Goal: Use online tool/utility: Utilize a website feature to perform a specific function

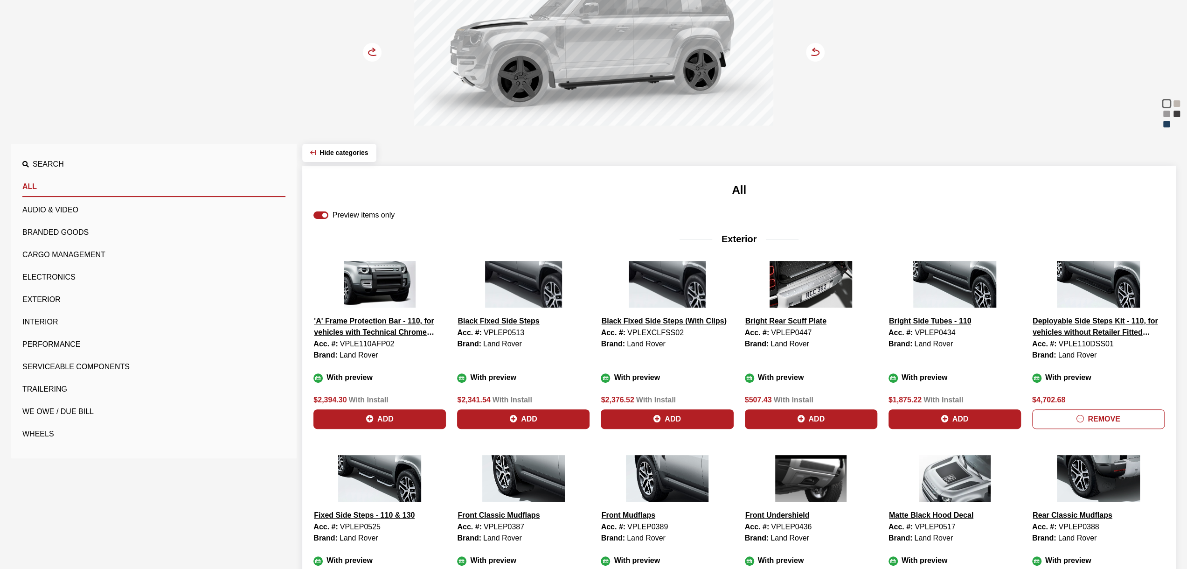
scroll to position [160, 0]
click at [377, 418] on button "Add" at bounding box center [380, 419] width 132 height 20
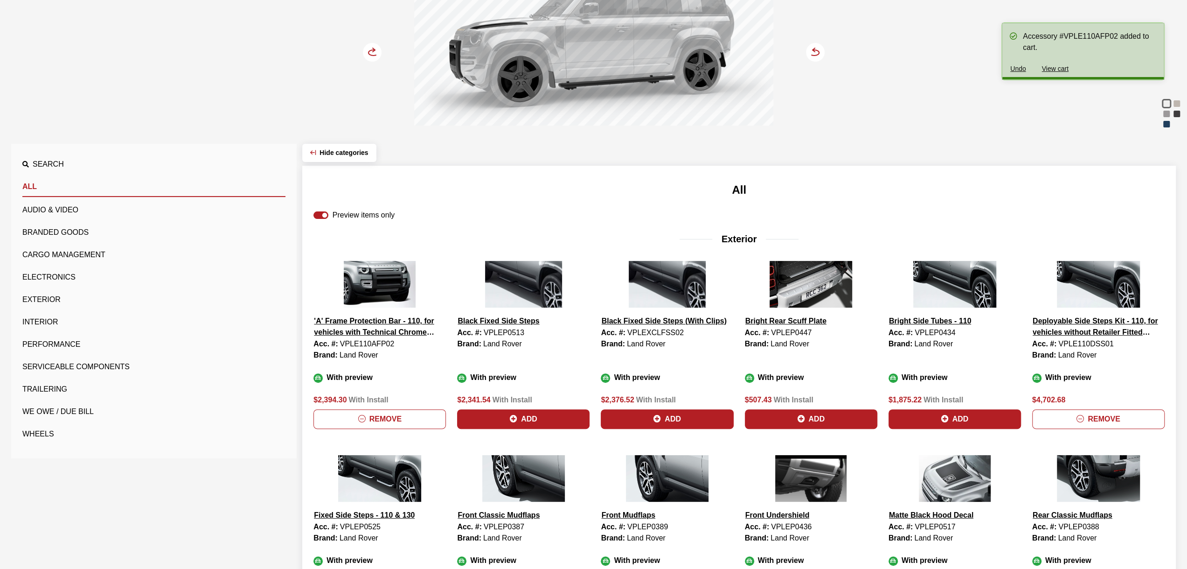
click at [376, 55] on circle at bounding box center [372, 52] width 19 height 19
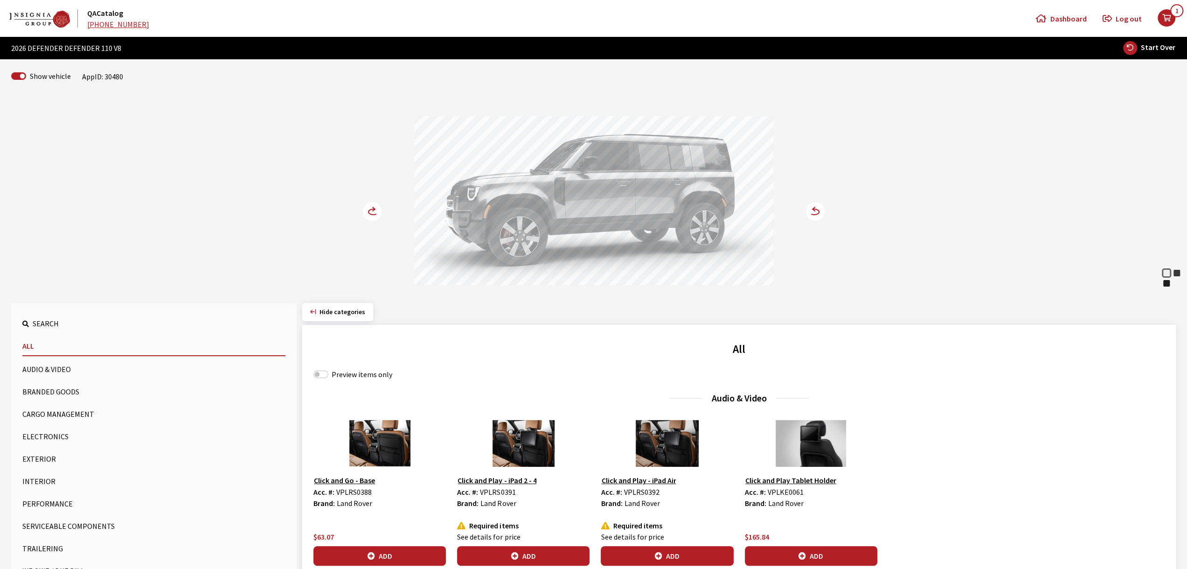
click at [367, 213] on circle at bounding box center [372, 211] width 19 height 19
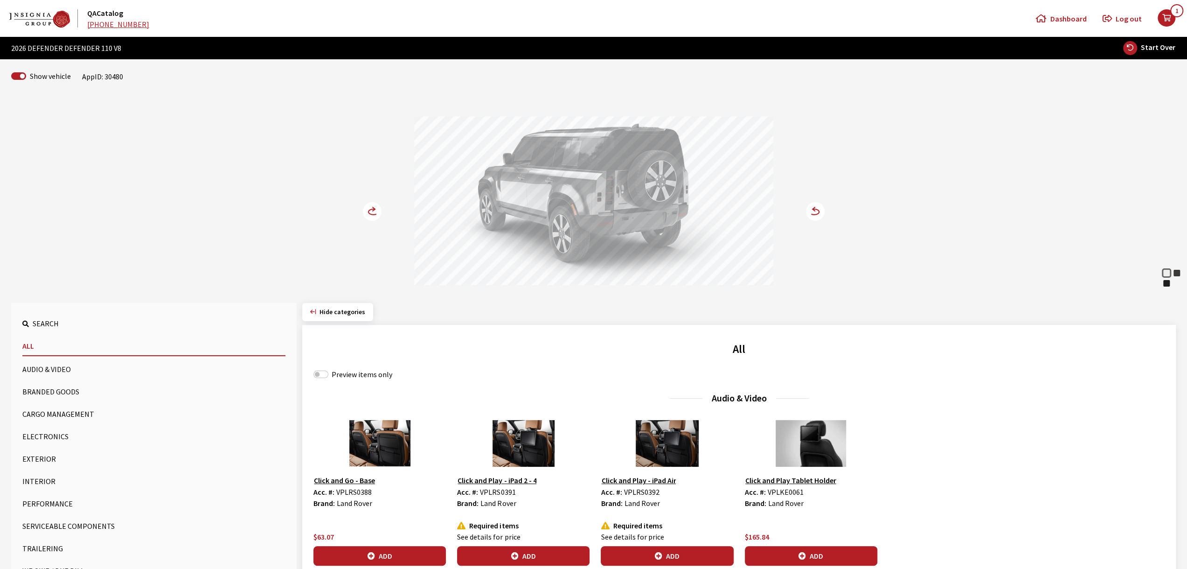
click at [367, 213] on circle at bounding box center [372, 211] width 19 height 19
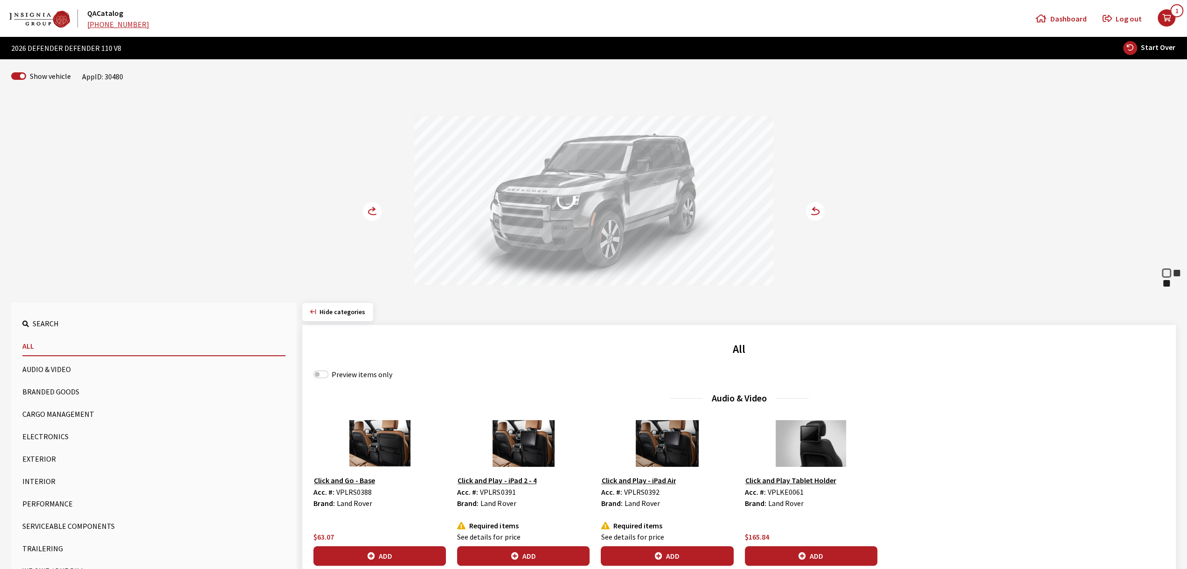
click at [373, 215] on circle at bounding box center [372, 211] width 19 height 19
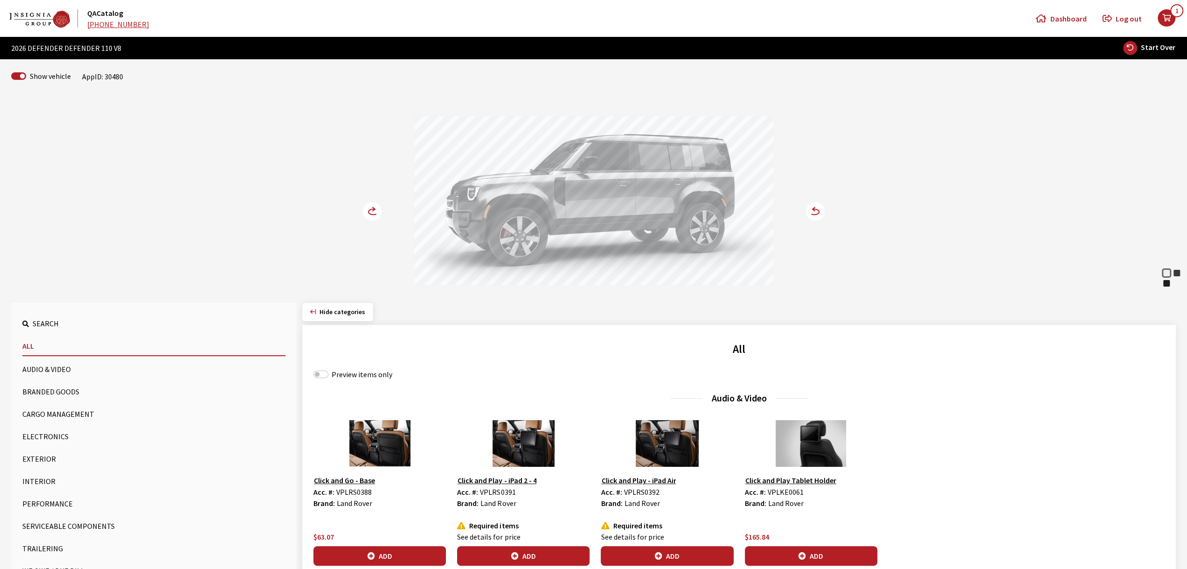
click at [373, 215] on circle at bounding box center [372, 211] width 19 height 19
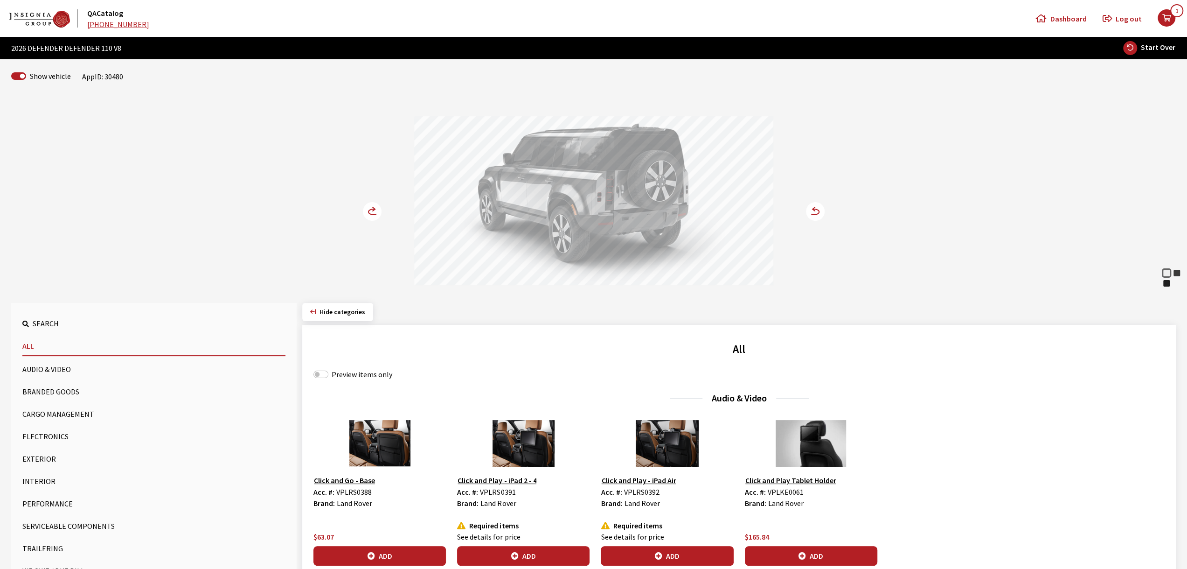
click at [373, 215] on circle at bounding box center [372, 211] width 19 height 19
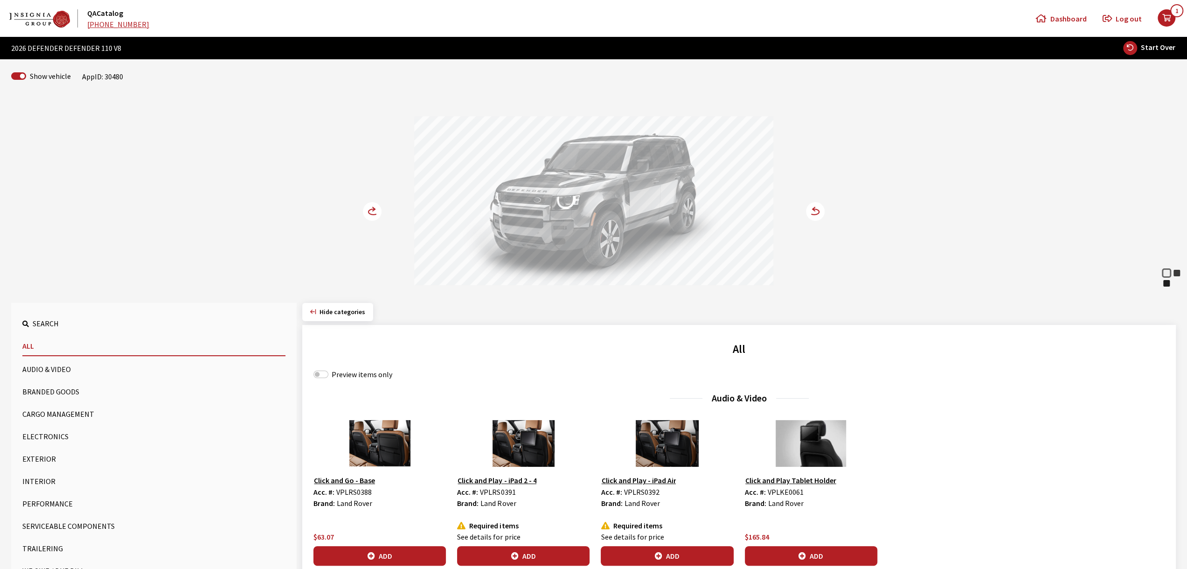
click at [367, 202] on div "Fuji White Carpathian Grey Santorini Black Fuji White Carpathian Grey Santorini…" at bounding box center [594, 193] width 616 height 190
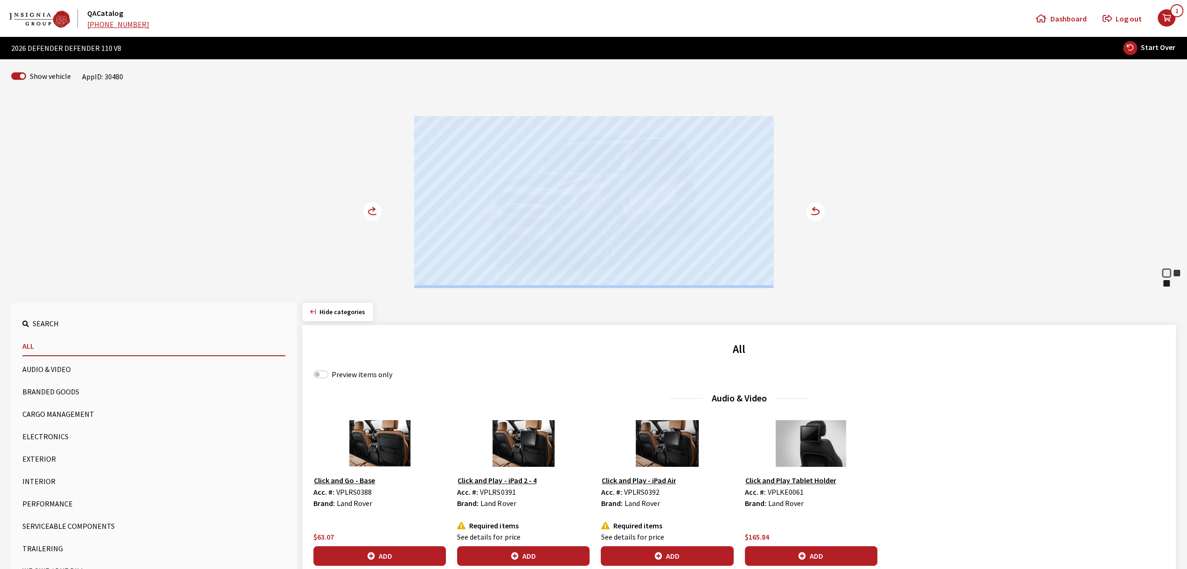
click at [368, 208] on circle at bounding box center [372, 211] width 19 height 19
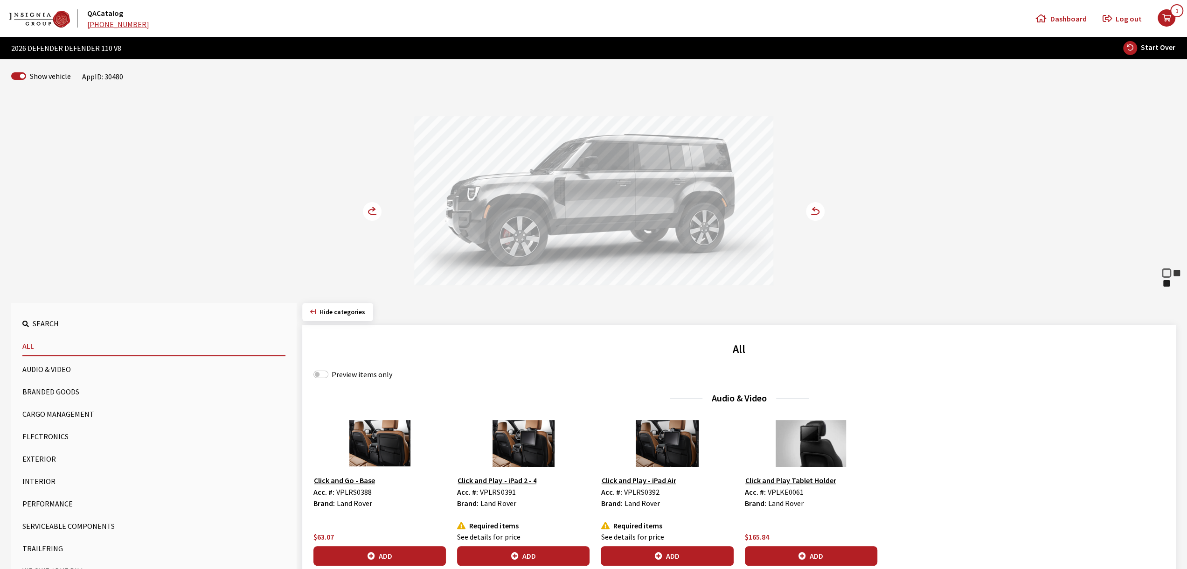
click at [365, 231] on div "Fuji White Carpathian Grey Santorini Black Fuji White Carpathian Grey Santorini…" at bounding box center [594, 193] width 616 height 190
click at [367, 209] on circle at bounding box center [372, 211] width 19 height 19
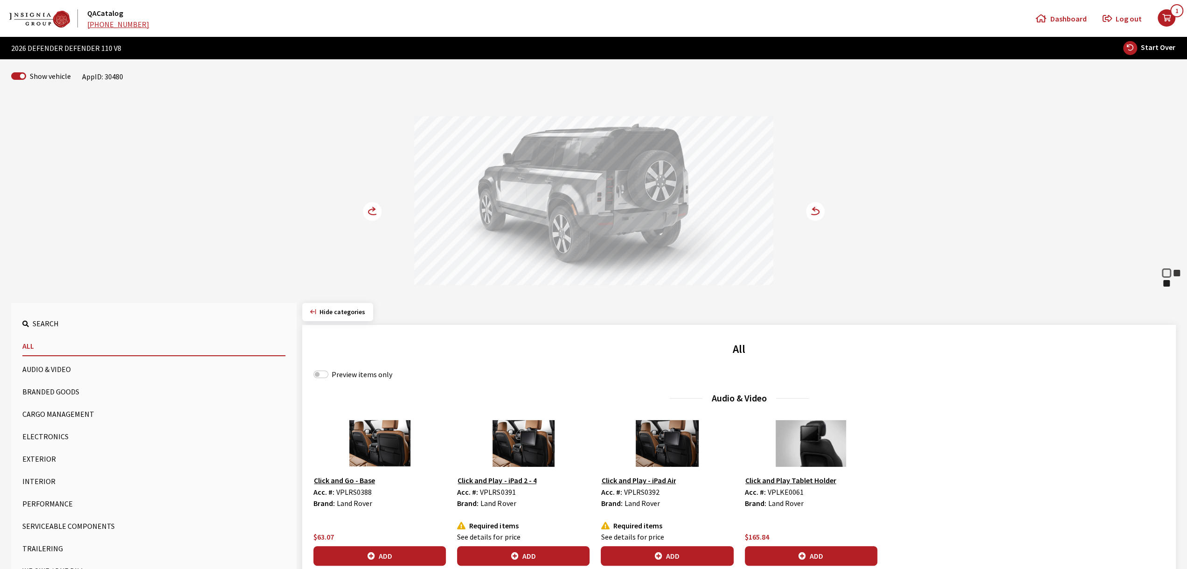
click at [369, 209] on circle at bounding box center [372, 211] width 19 height 19
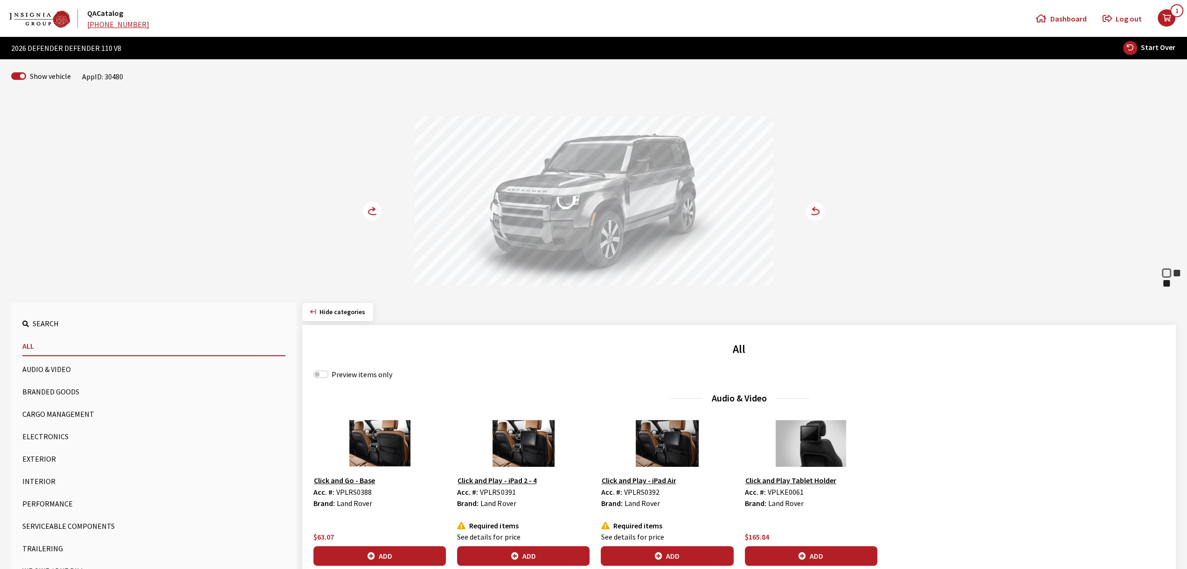
click at [369, 209] on circle at bounding box center [372, 211] width 19 height 19
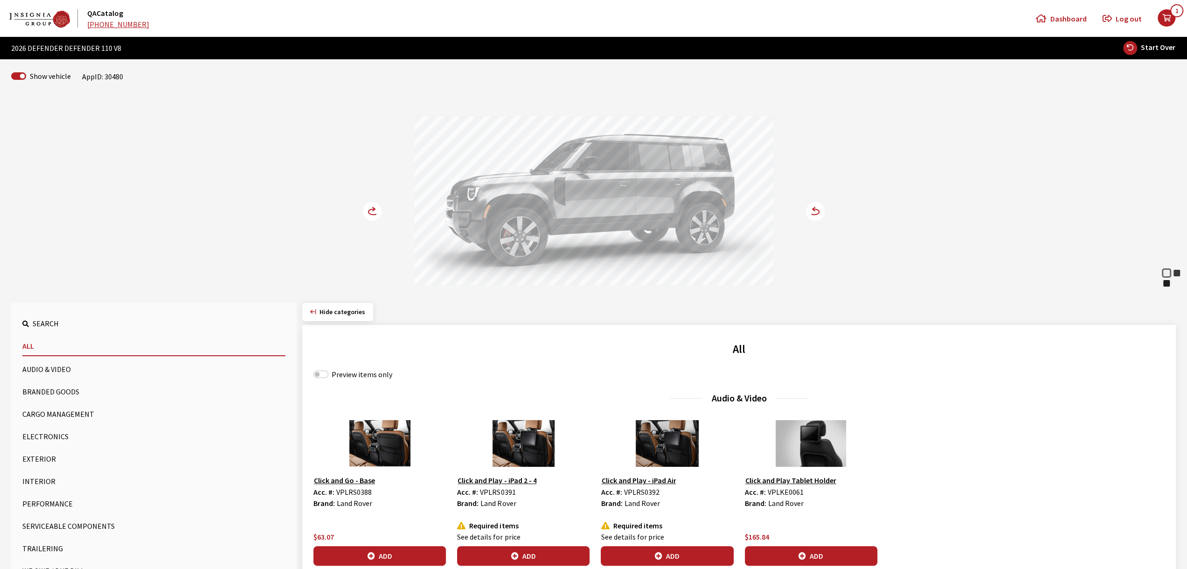
click at [364, 206] on circle at bounding box center [372, 211] width 19 height 19
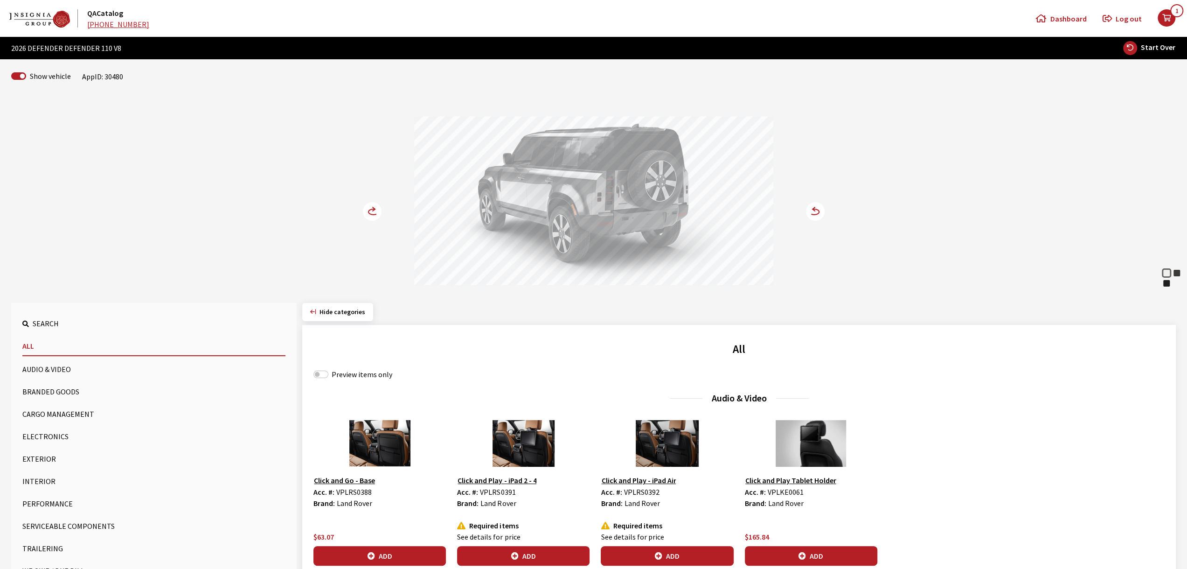
click at [370, 204] on circle at bounding box center [372, 211] width 19 height 19
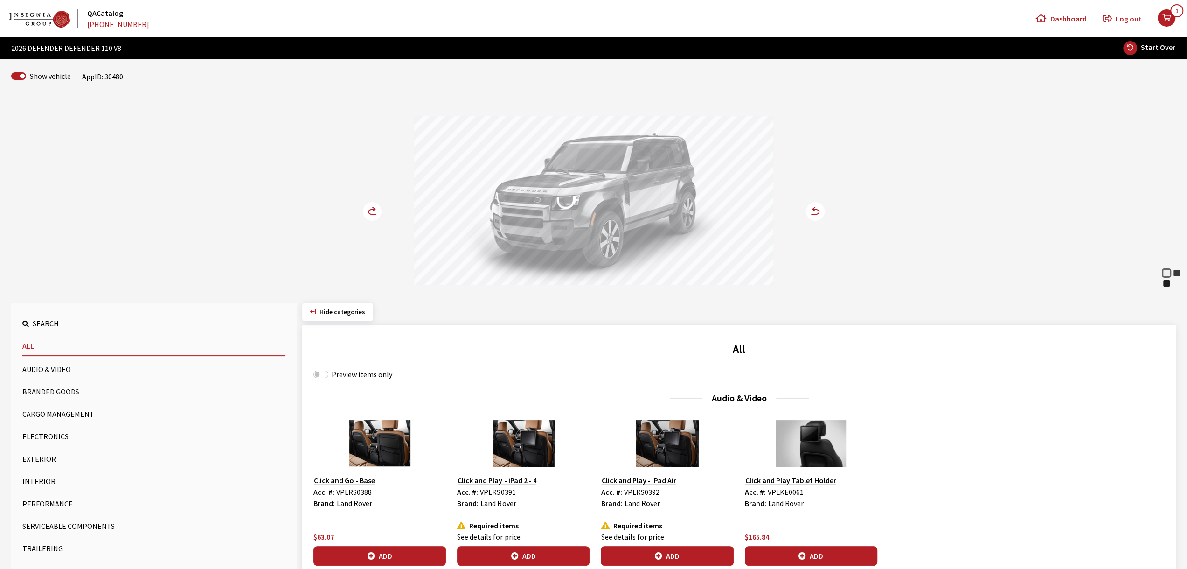
click at [370, 204] on circle at bounding box center [372, 211] width 19 height 19
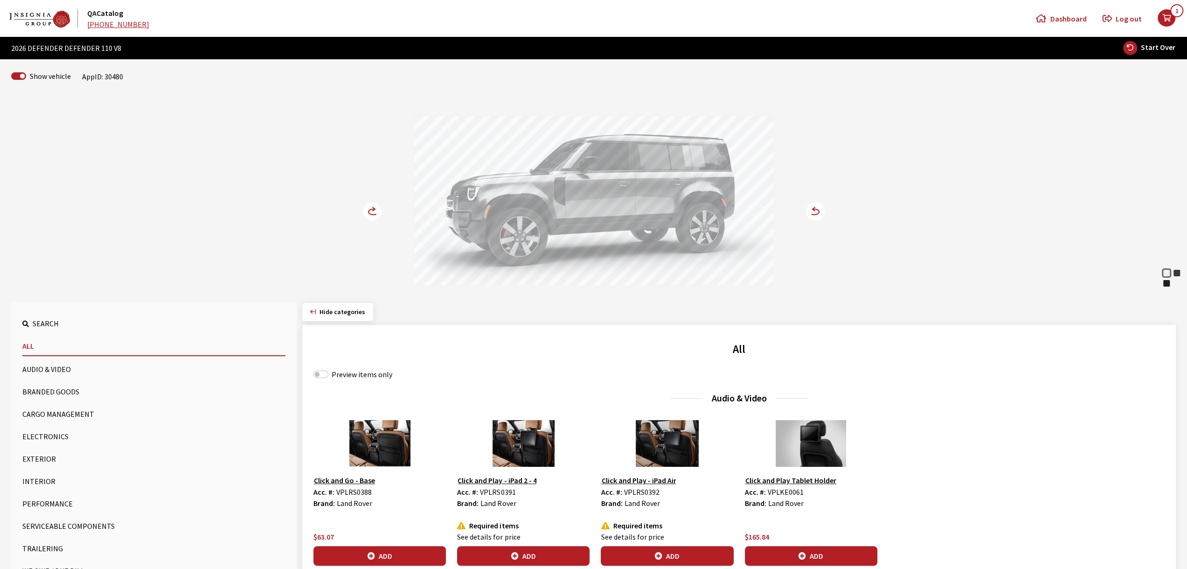
click at [370, 204] on circle at bounding box center [372, 211] width 19 height 19
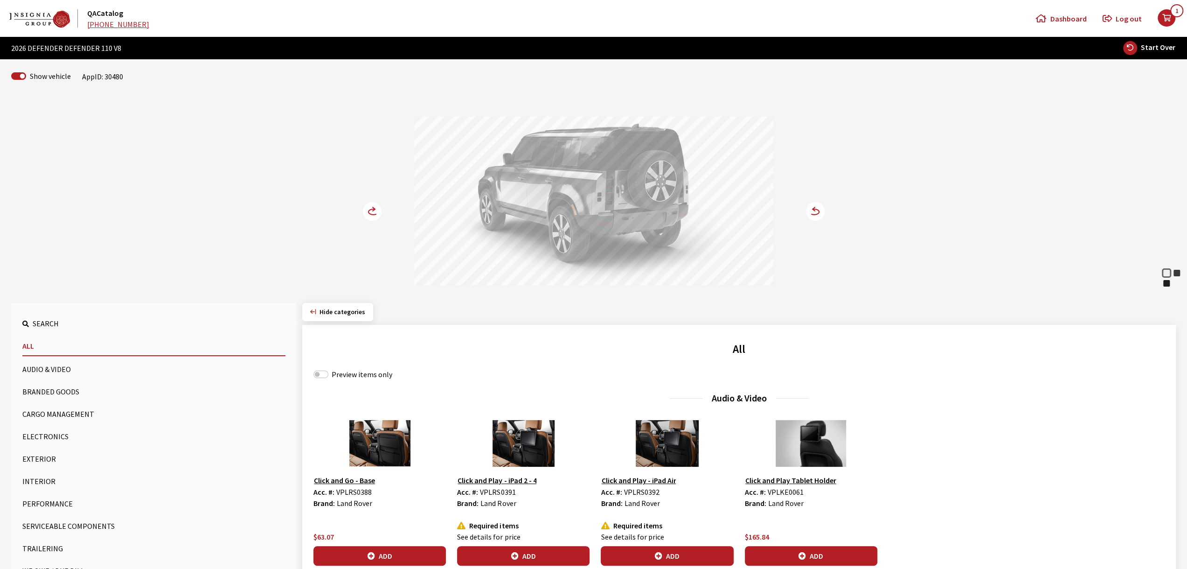
click at [370, 204] on circle at bounding box center [372, 211] width 19 height 19
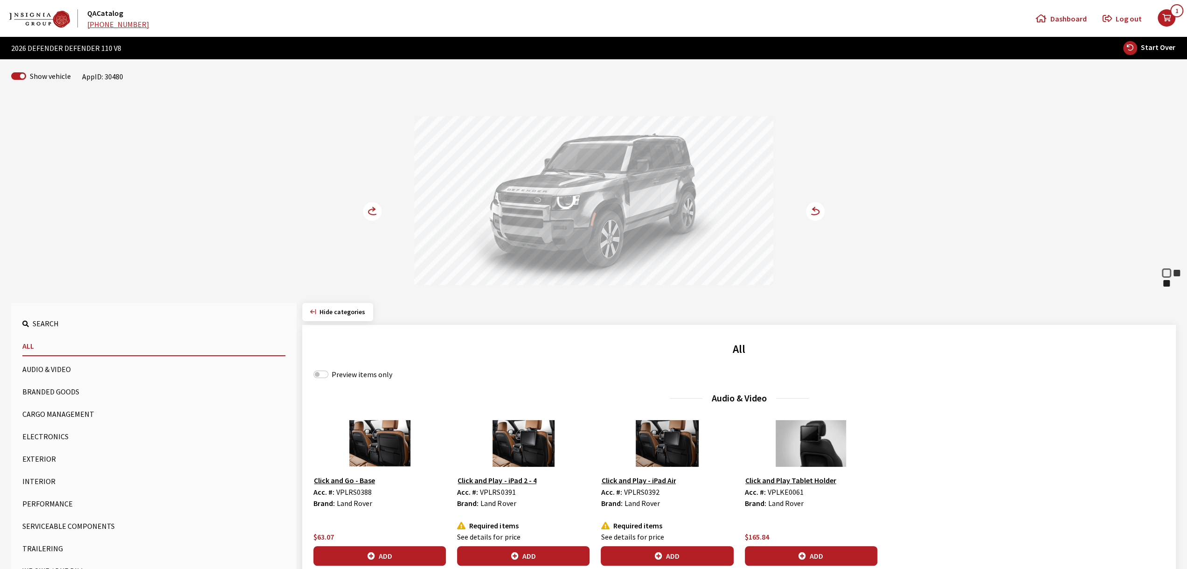
click at [370, 204] on circle at bounding box center [372, 211] width 19 height 19
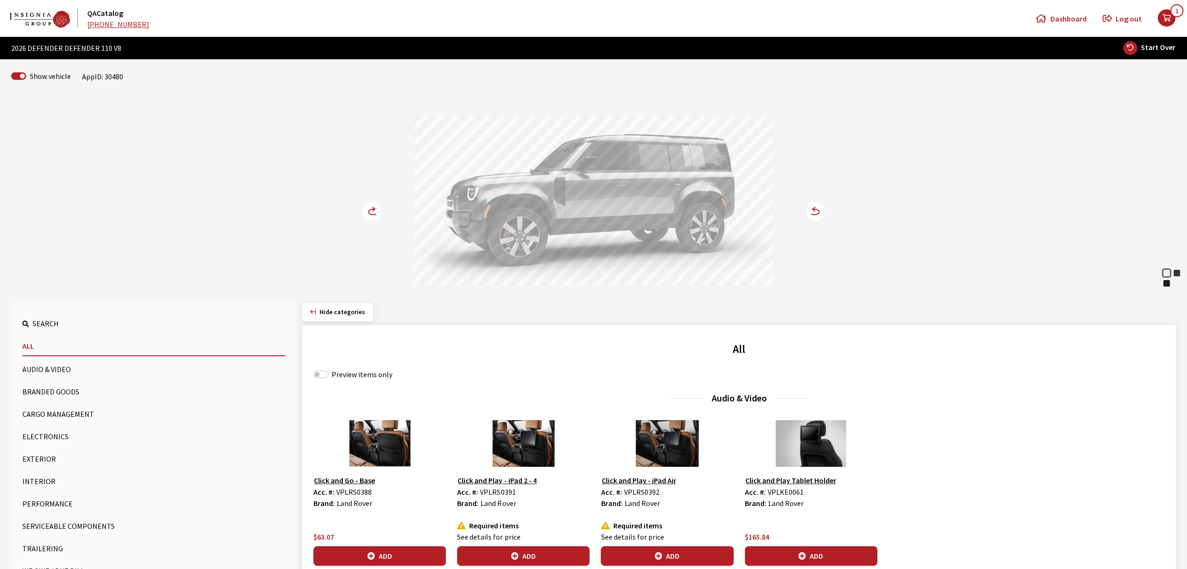
drag, startPoint x: 705, startPoint y: 187, endPoint x: 737, endPoint y: 181, distance: 32.3
click at [737, 181] on div at bounding box center [593, 202] width 359 height 172
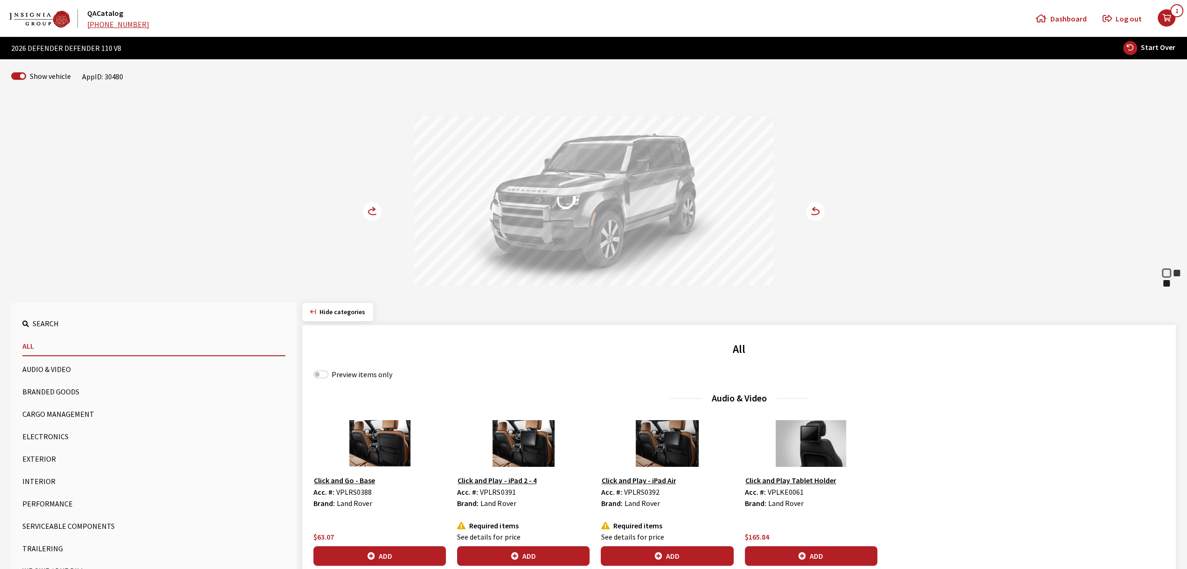
drag, startPoint x: 578, startPoint y: 183, endPoint x: 490, endPoint y: 183, distance: 87.7
click at [505, 183] on div at bounding box center [593, 202] width 359 height 172
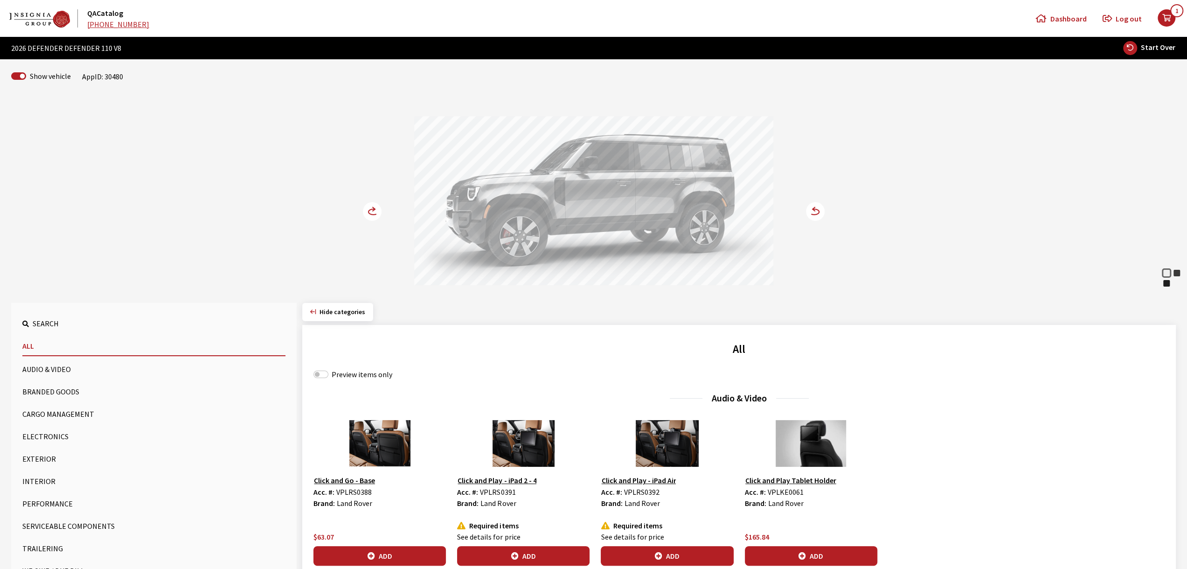
drag, startPoint x: 466, startPoint y: 167, endPoint x: 425, endPoint y: 167, distance: 40.6
click at [438, 167] on div at bounding box center [593, 202] width 359 height 172
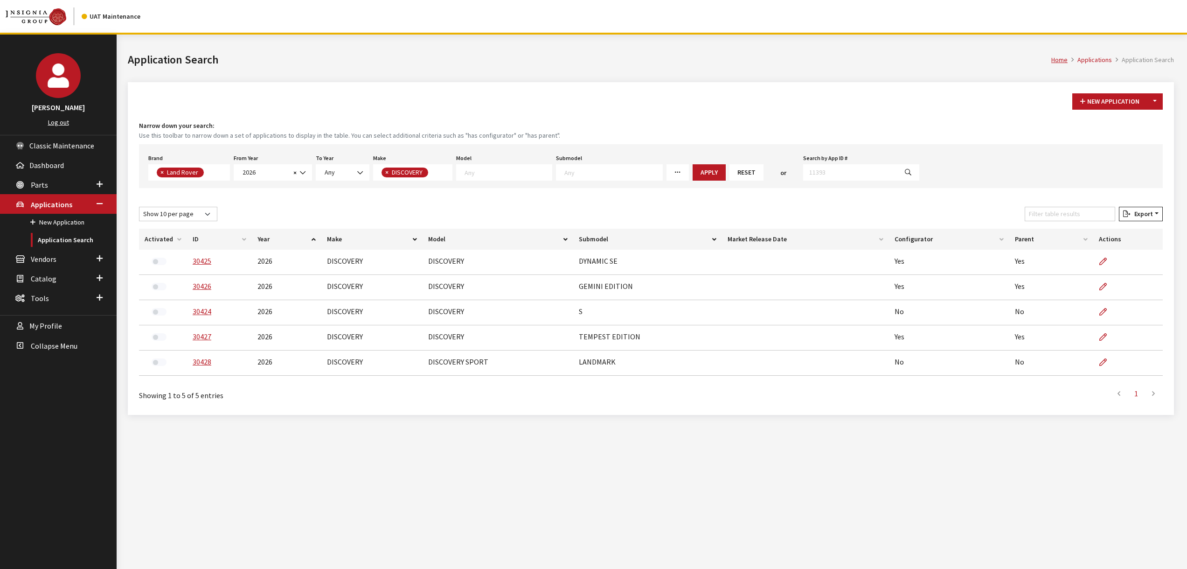
select select "550"
select select "2026"
select select "65"
